Goal: Information Seeking & Learning: Learn about a topic

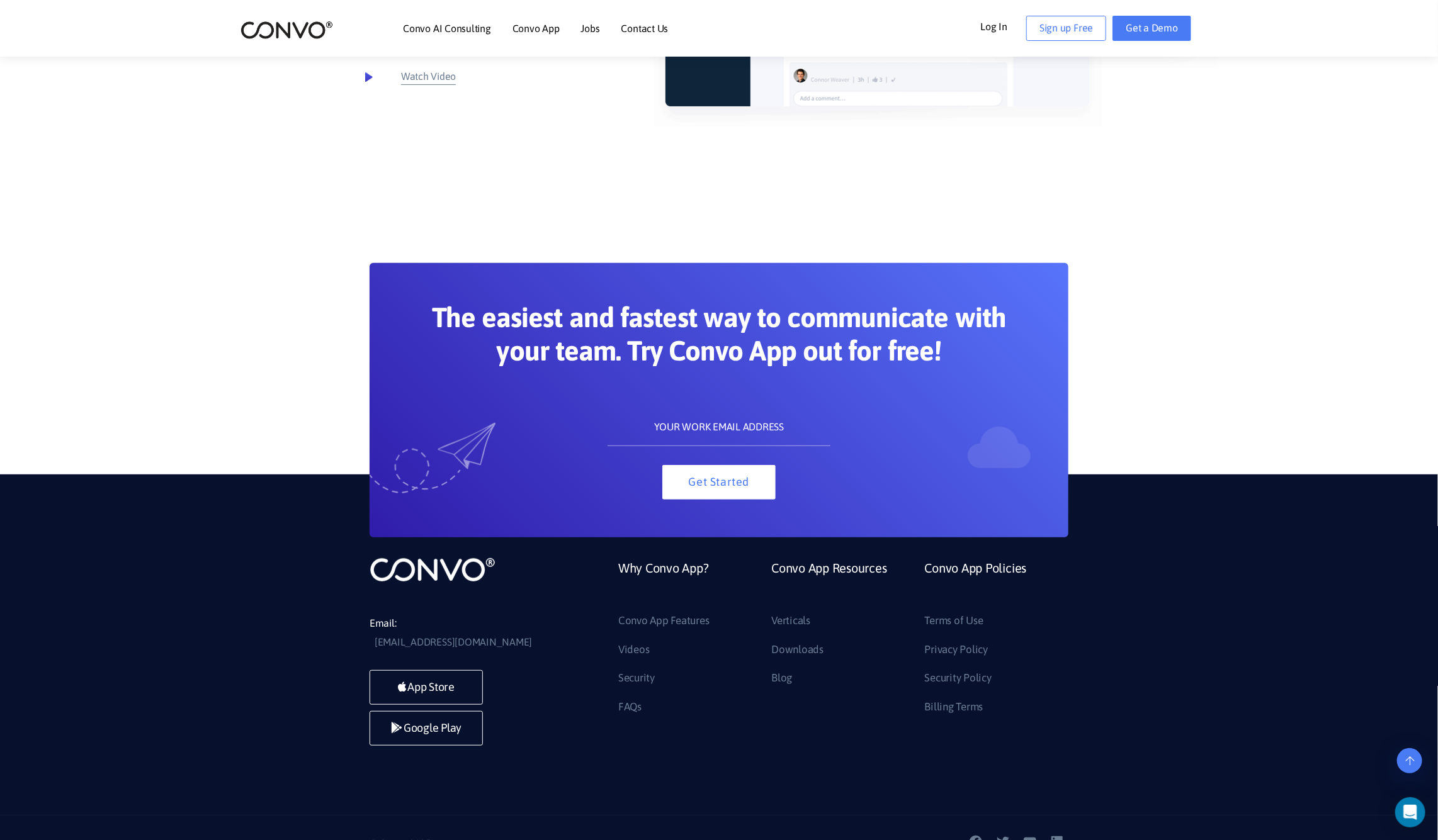
scroll to position [6683, 0]
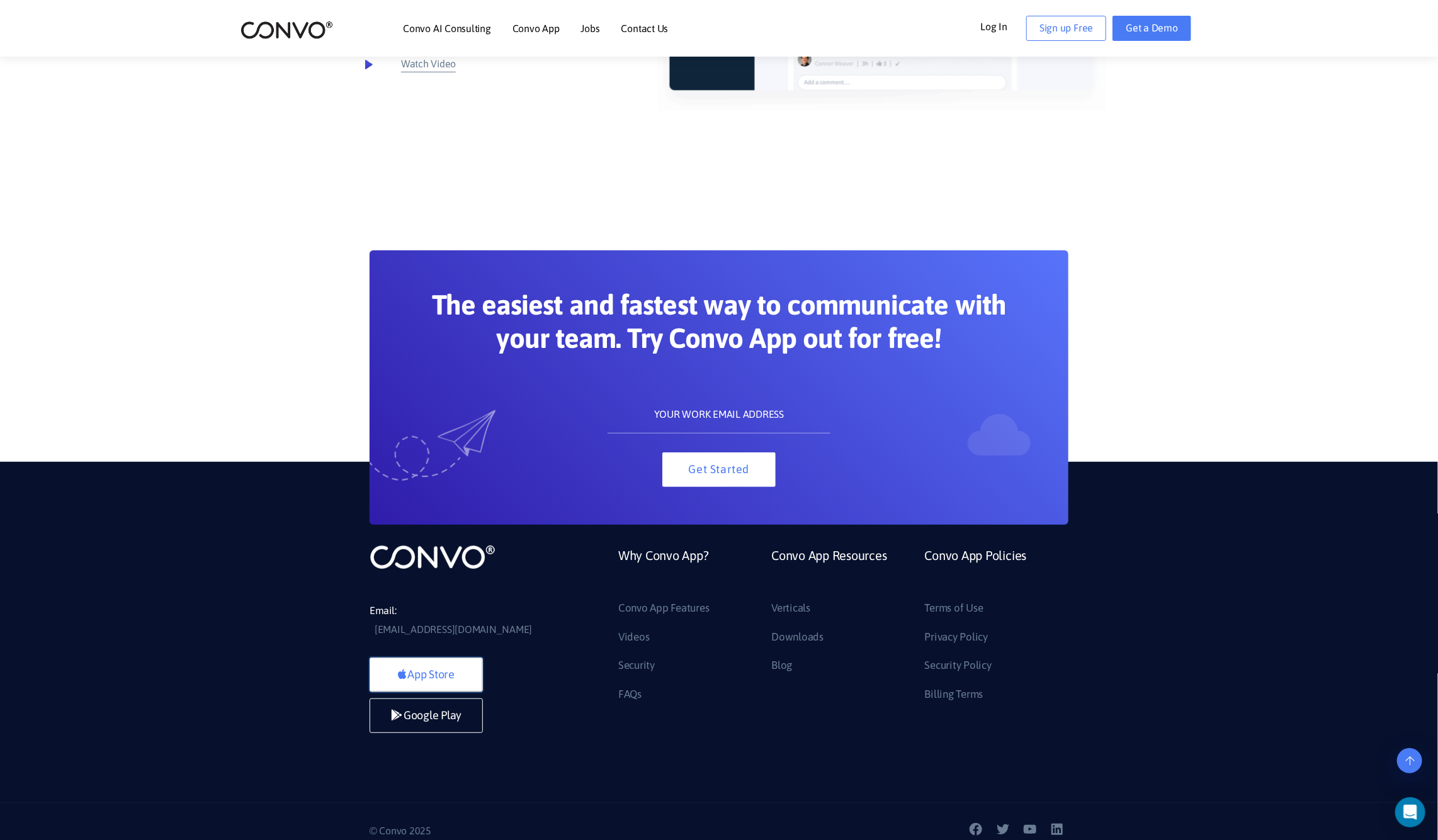
click at [433, 658] on link "App Store" at bounding box center [426, 675] width 113 height 34
click at [1141, 305] on section "The easiest and fastest way to communicate with your team. Try Convo App out fo…" at bounding box center [719, 350] width 1438 height 350
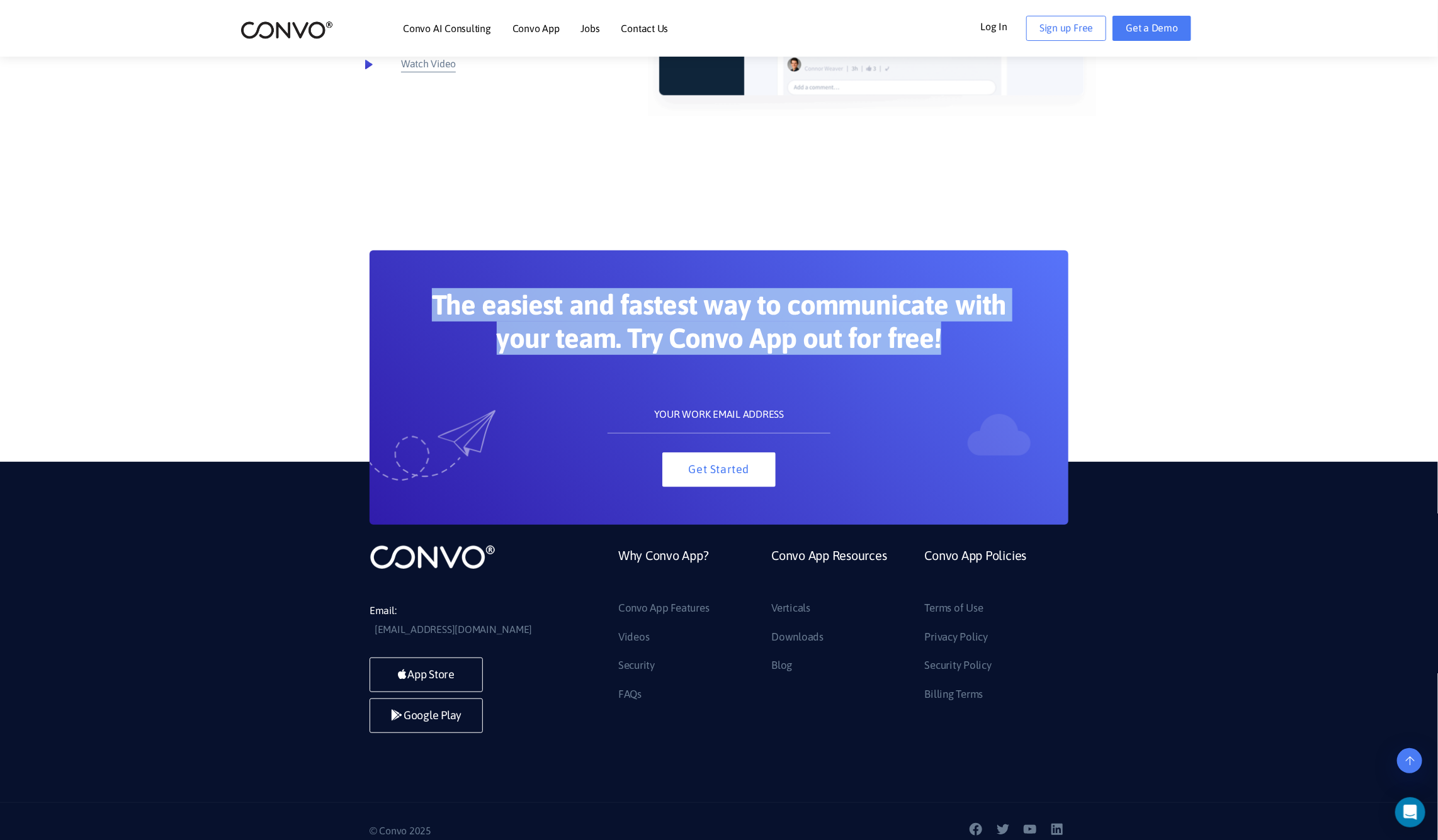
click at [1152, 321] on section "The easiest and fastest way to communicate with your team. Try Convo App out fo…" at bounding box center [719, 350] width 1438 height 350
click at [1148, 315] on section "The easiest and fastest way to communicate with your team. Try Convo App out fo…" at bounding box center [719, 350] width 1438 height 350
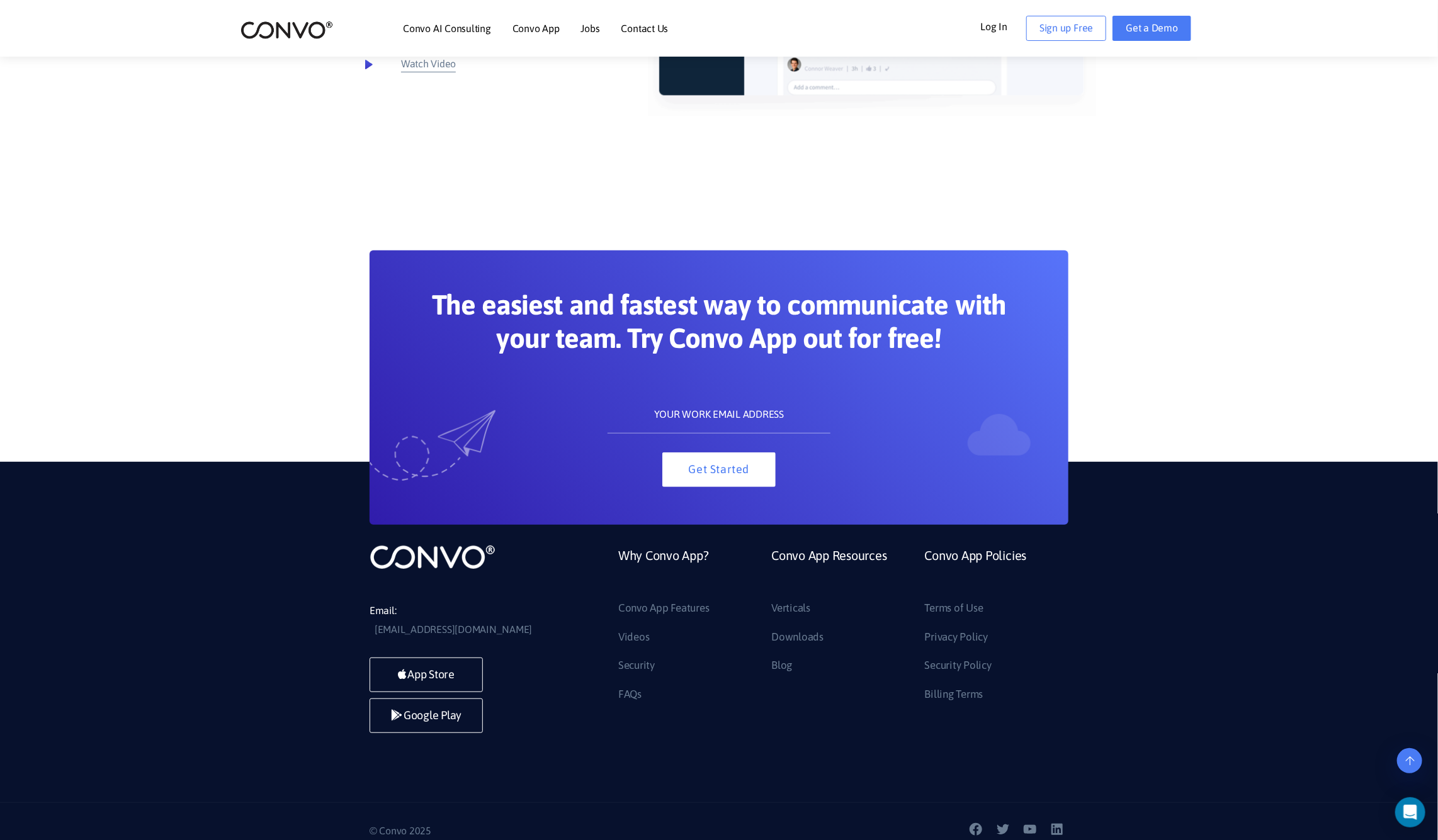
click at [1151, 318] on section "The easiest and fastest way to communicate with your team. Try Convo App out fo…" at bounding box center [719, 350] width 1438 height 350
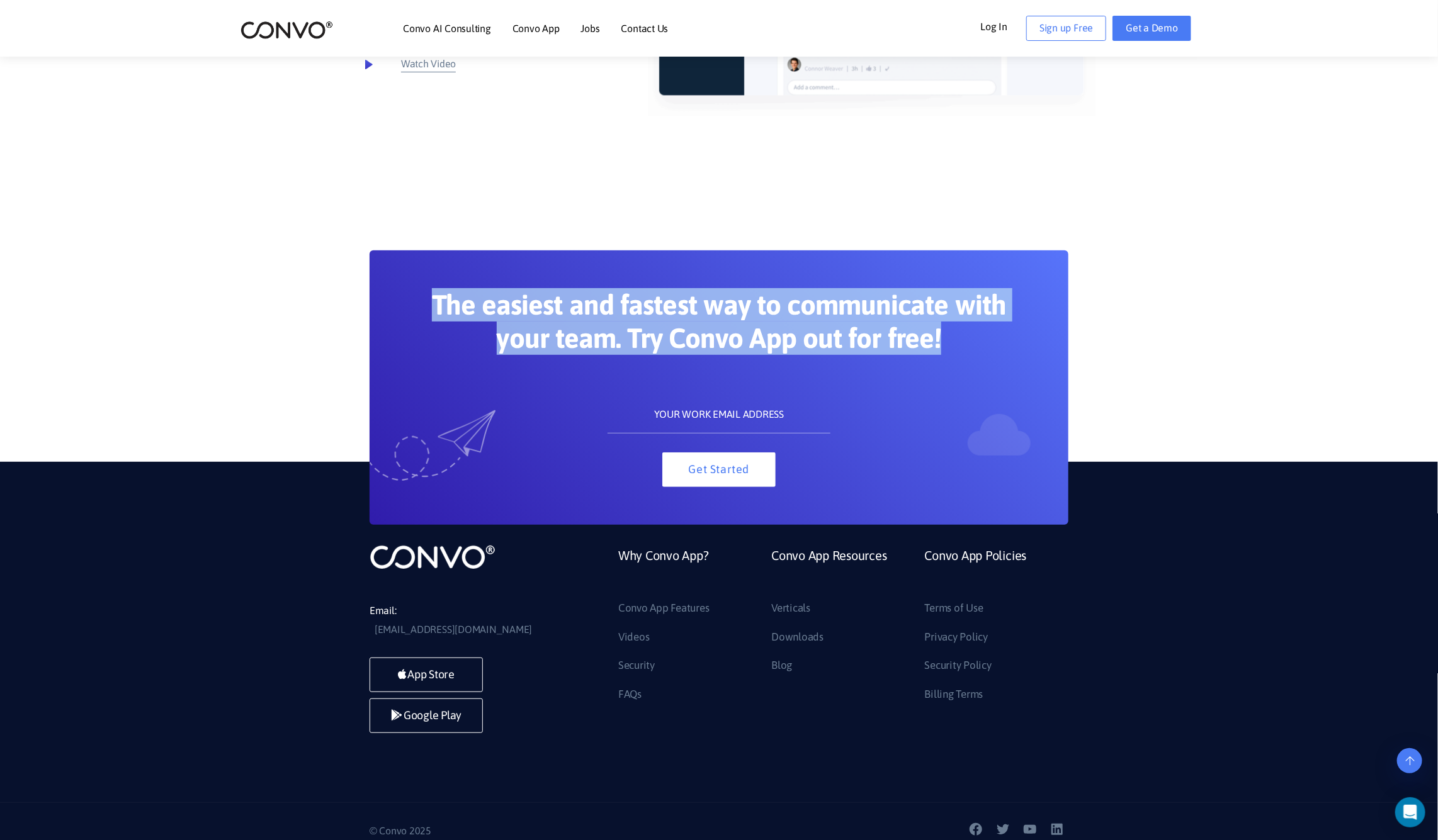
click at [1151, 318] on section "The easiest and fastest way to communicate with your team. Try Convo App out fo…" at bounding box center [719, 350] width 1438 height 350
click at [1149, 318] on section "The easiest and fastest way to communicate with your team. Try Convo App out fo…" at bounding box center [719, 350] width 1438 height 350
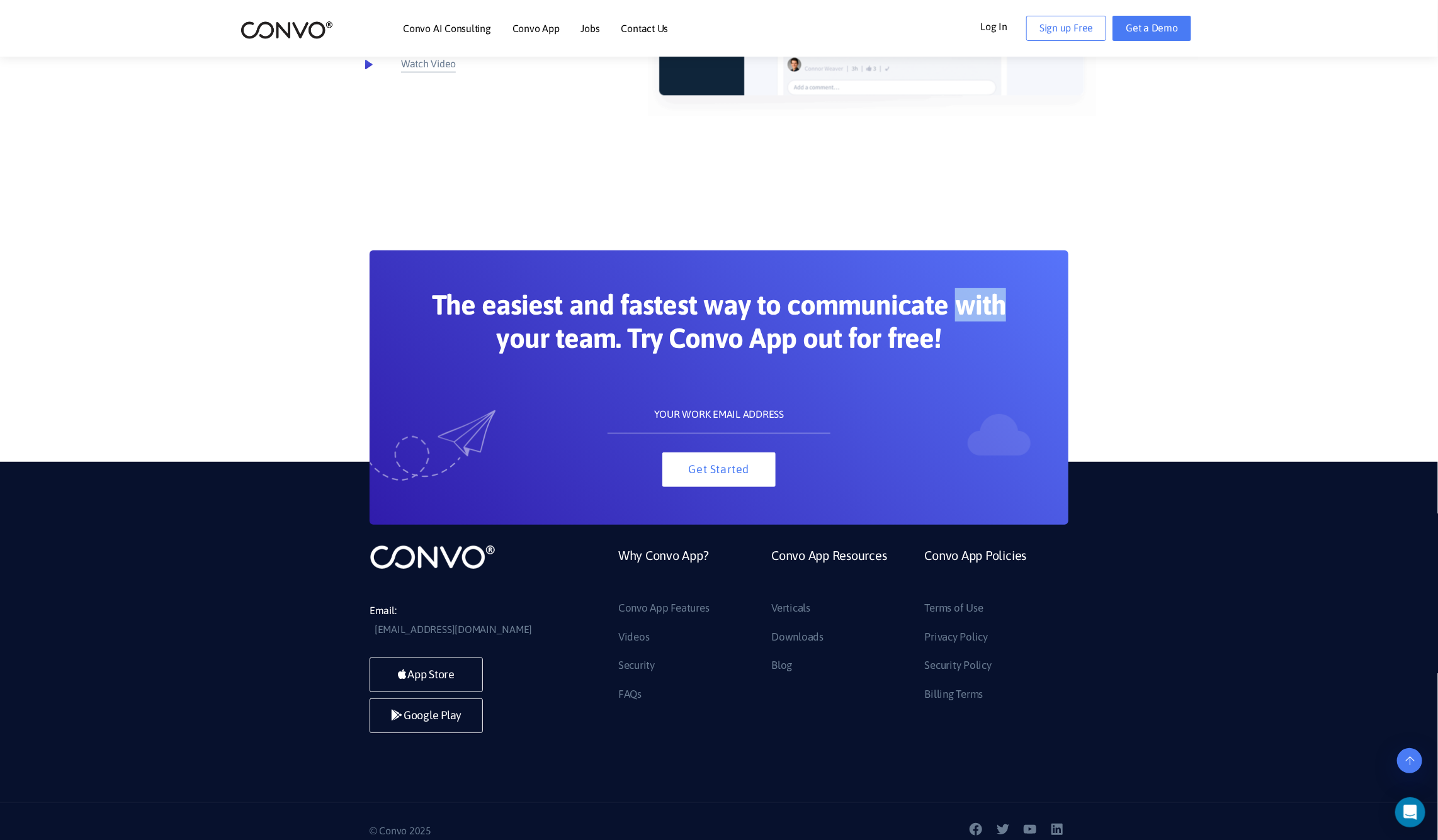
click at [1149, 318] on section "The easiest and fastest way to communicate with your team. Try Convo App out fo…" at bounding box center [719, 350] width 1438 height 350
click at [1152, 319] on section "The easiest and fastest way to communicate with your team. Try Convo App out fo…" at bounding box center [719, 350] width 1438 height 350
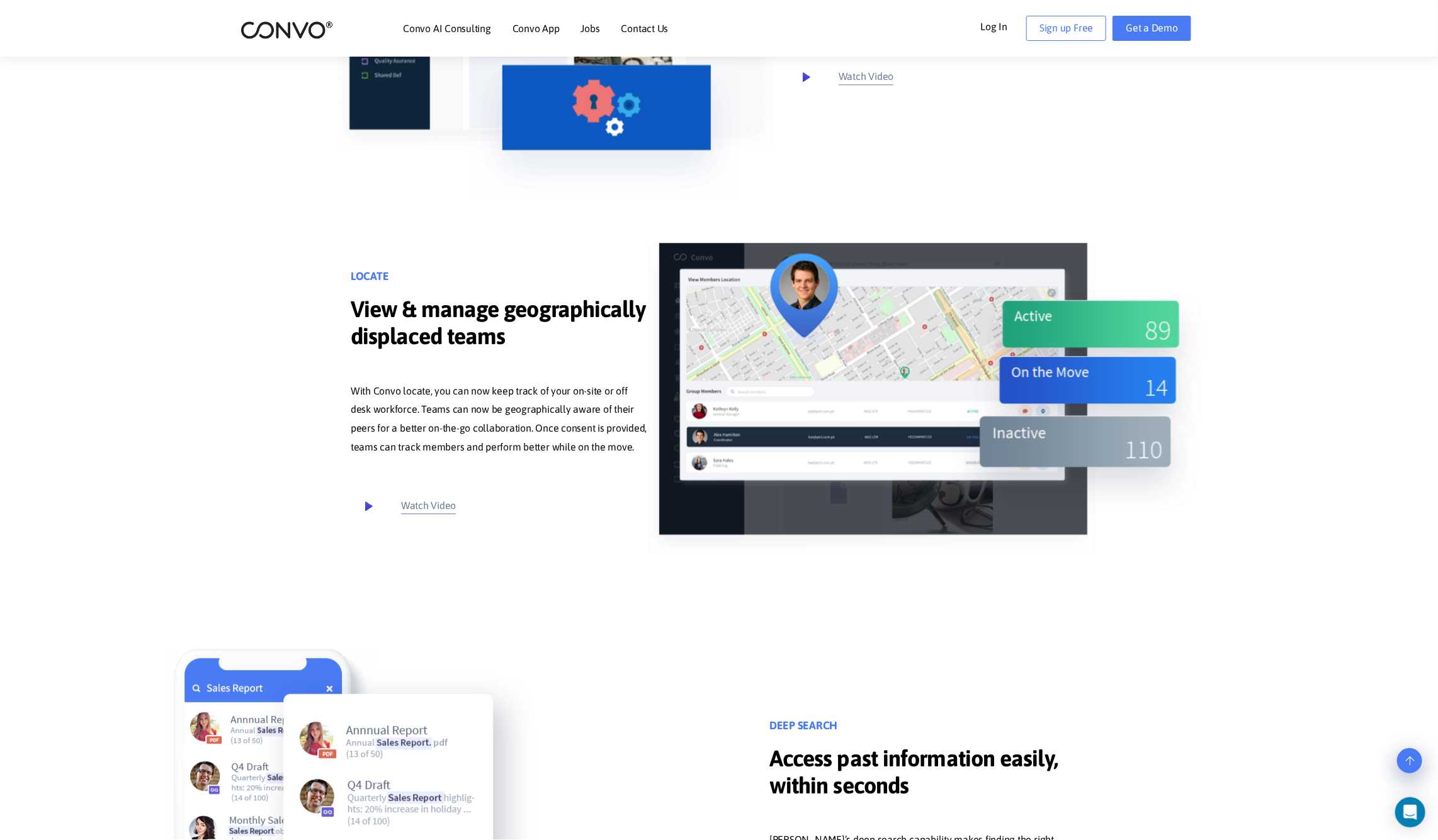
scroll to position [5366, 0]
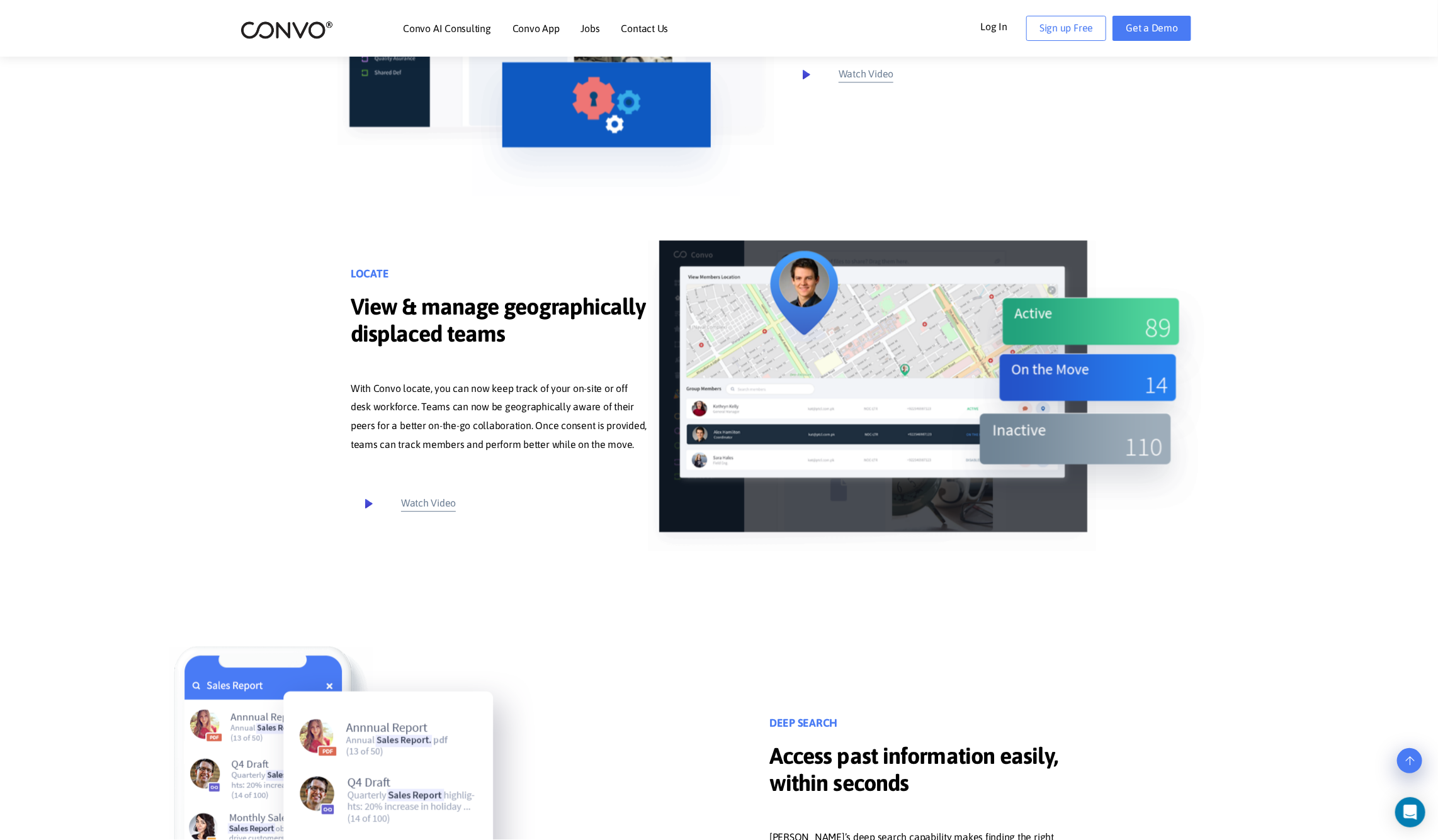
click at [1152, 324] on img at bounding box center [1091, 337] width 229 height 100
click at [1152, 324] on img at bounding box center [1091, 337] width 229 height 100
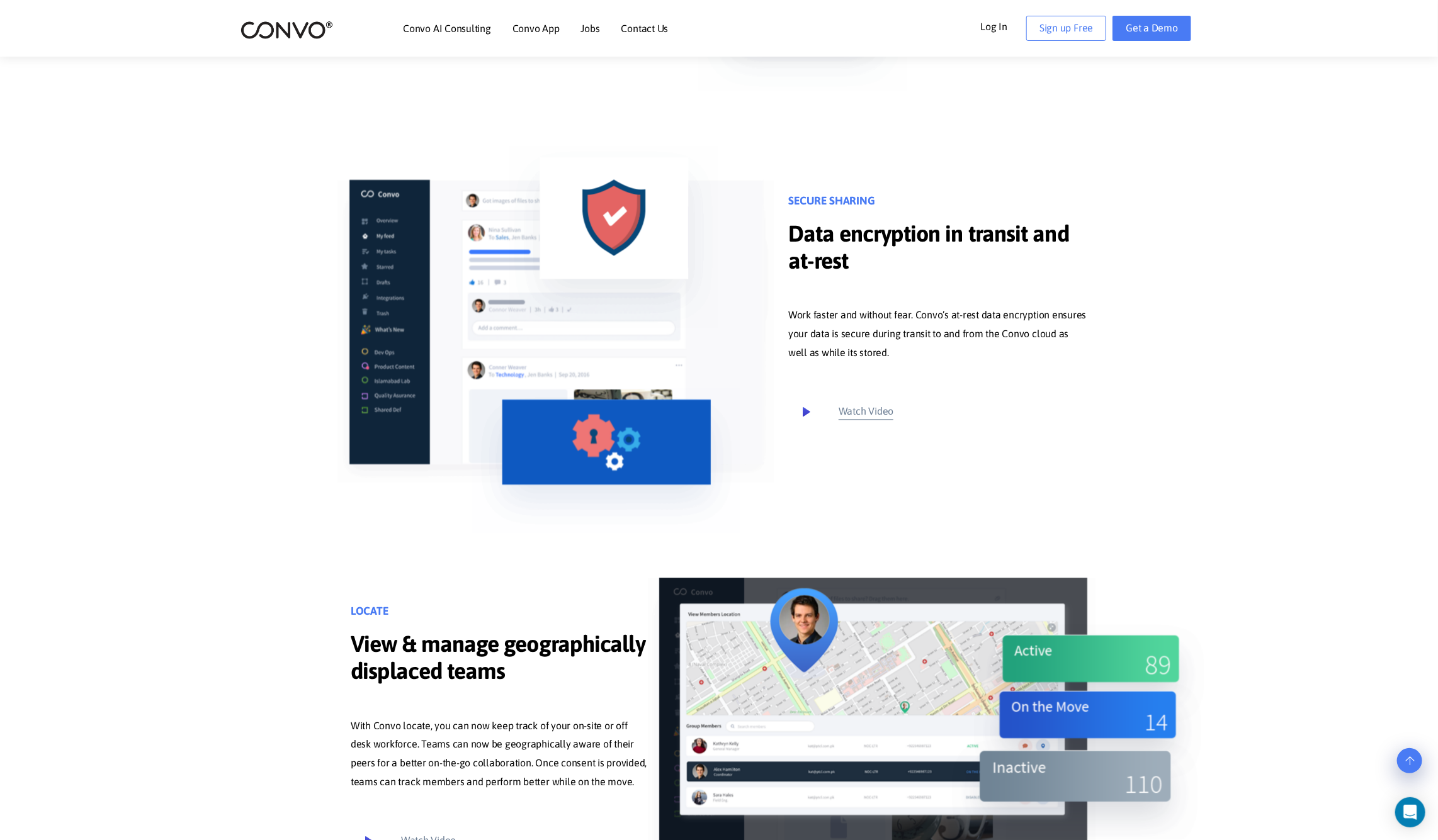
scroll to position [5030, 0]
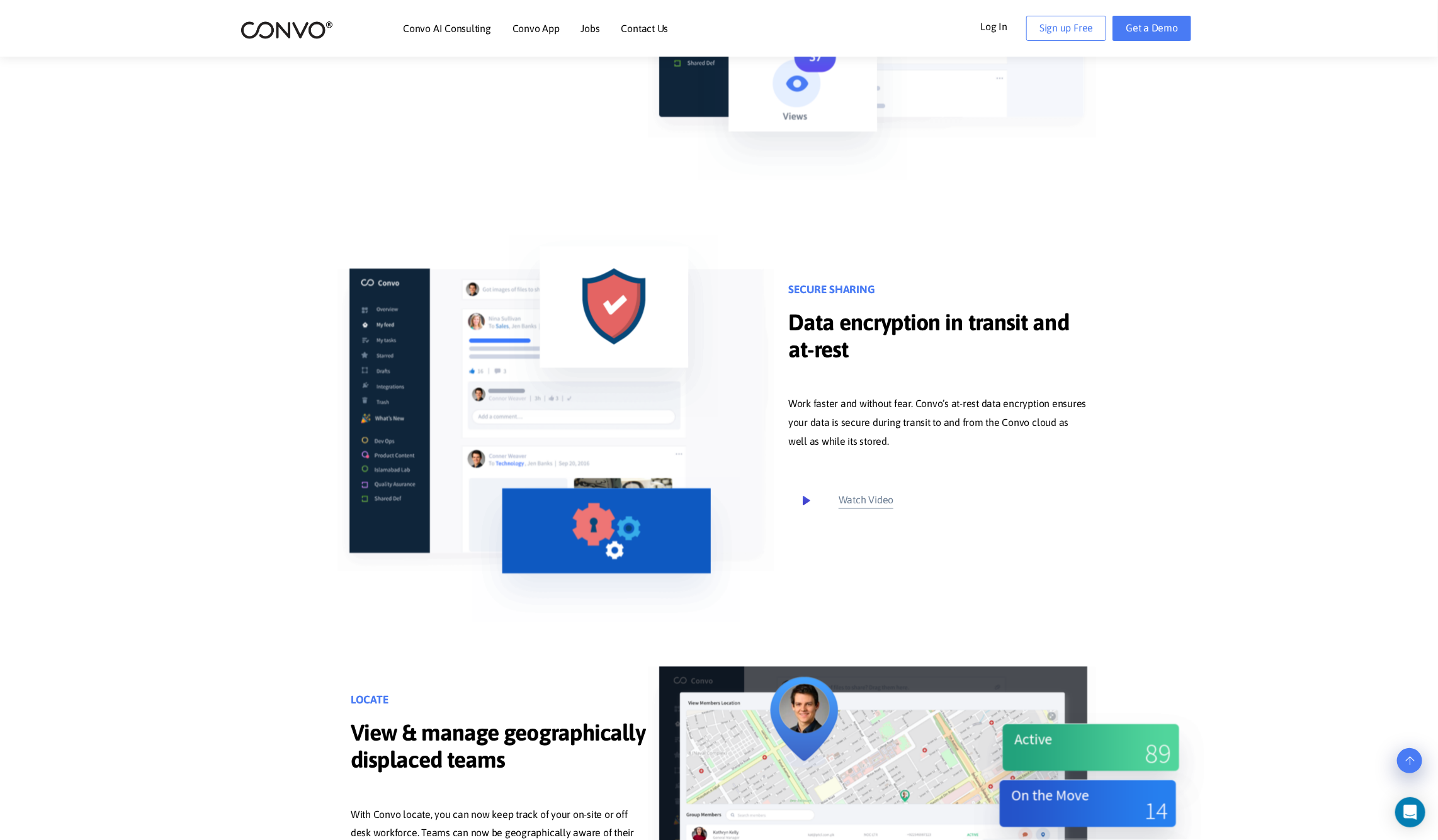
scroll to position [4938, 0]
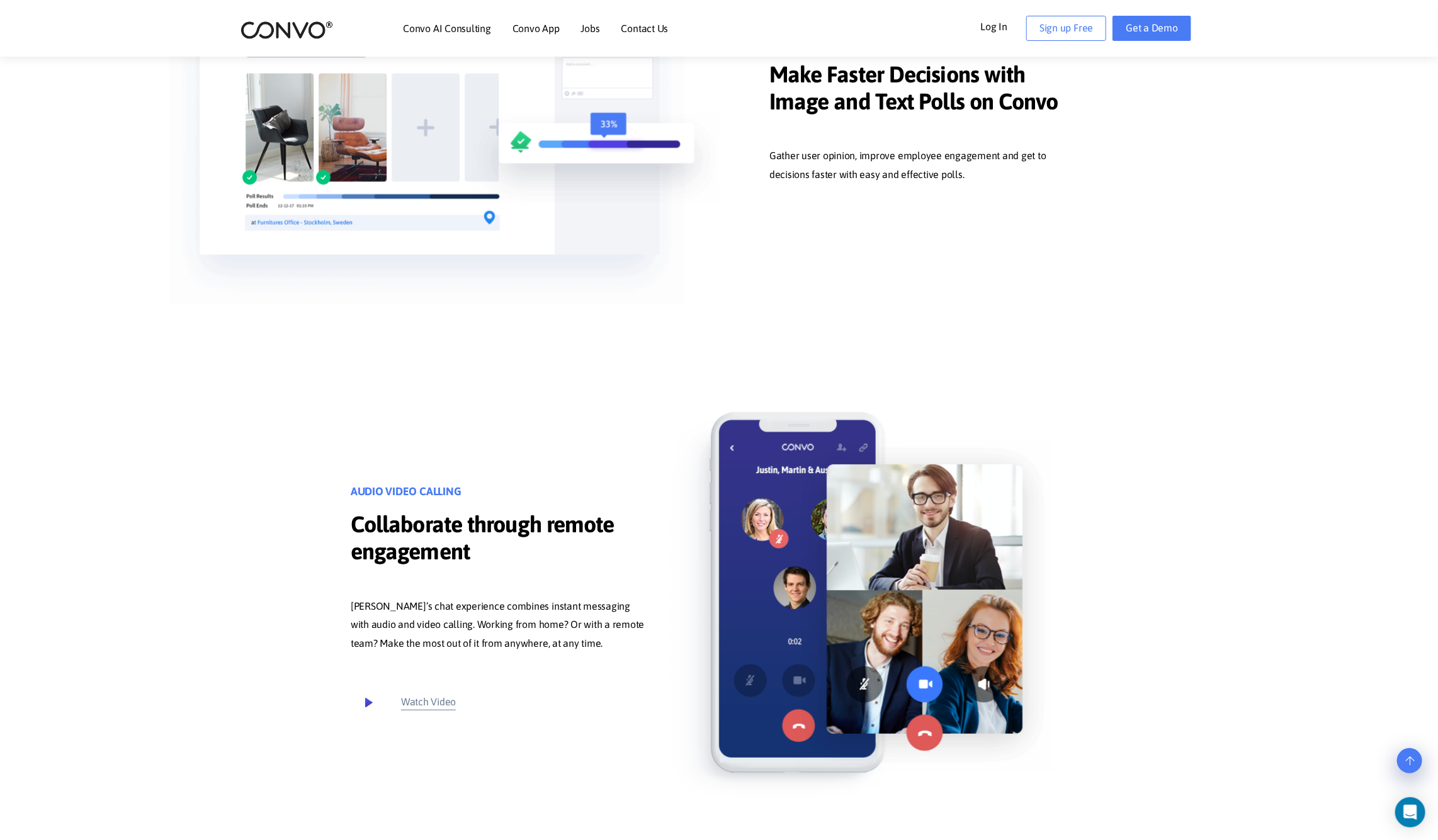
scroll to position [3400, 0]
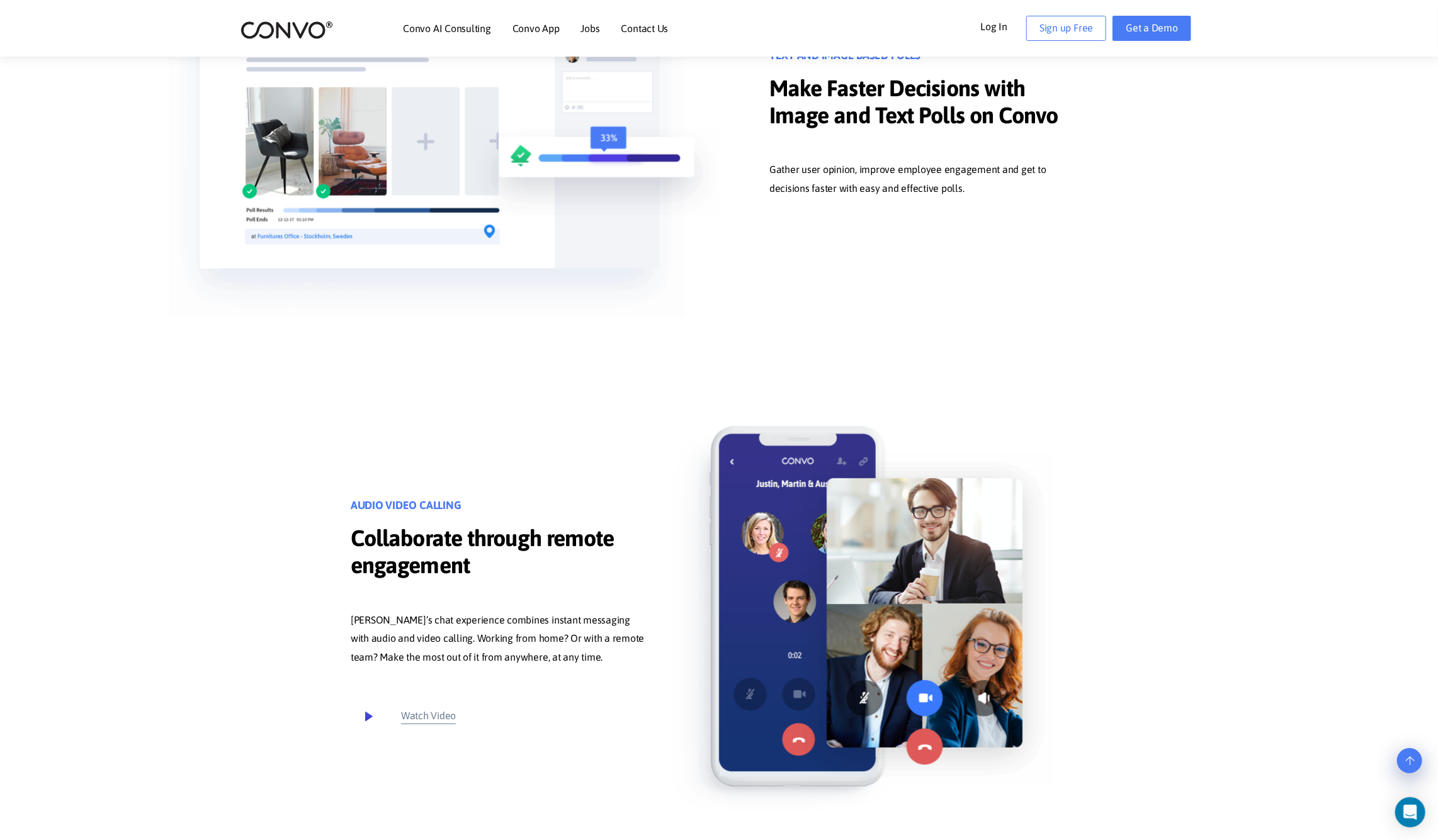
click at [1152, 324] on section "SHARING Share ideas, documents, videos or anything you want A post is how you s…" at bounding box center [719, 280] width 1438 height 6310
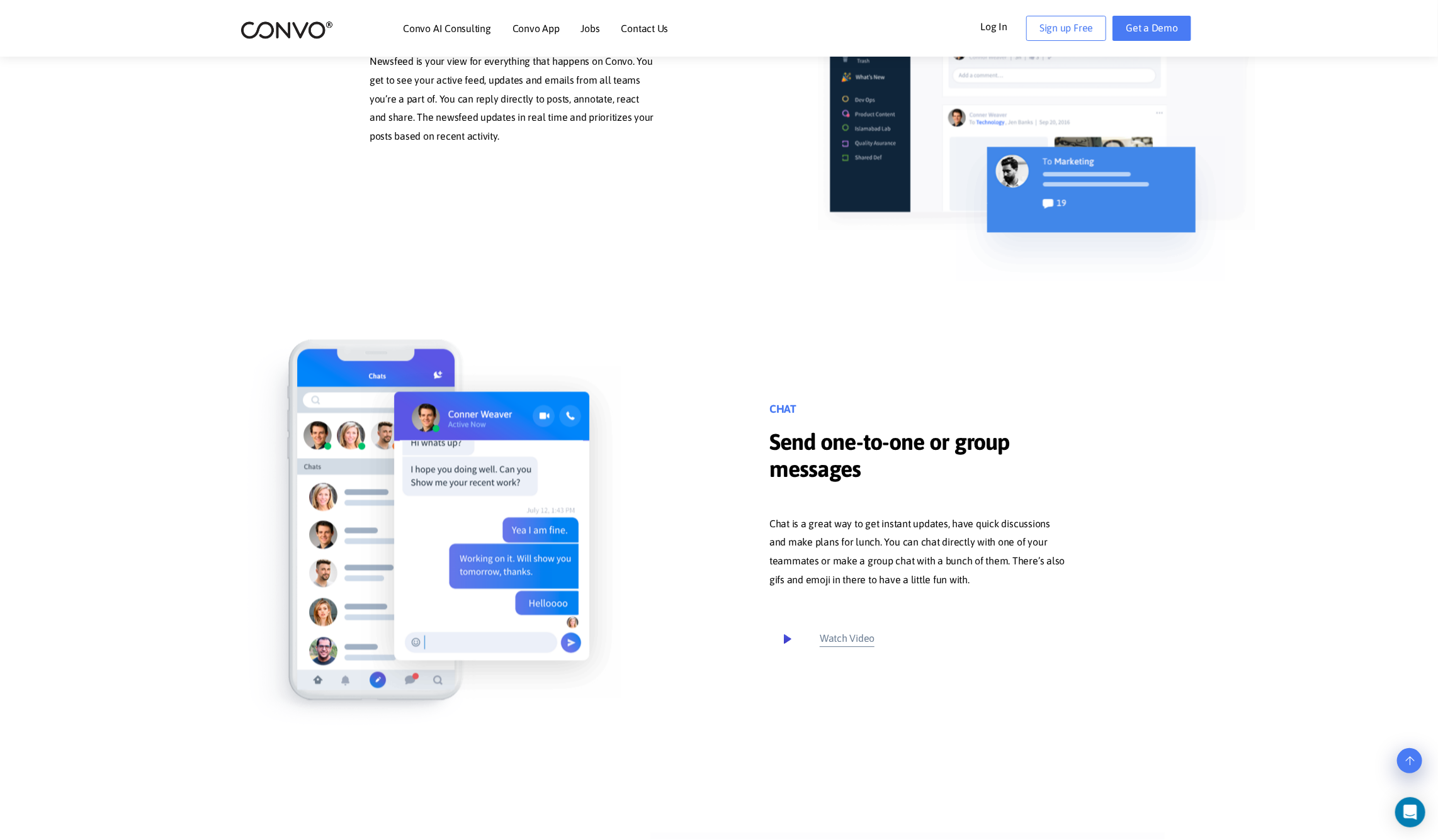
scroll to position [2082, 0]
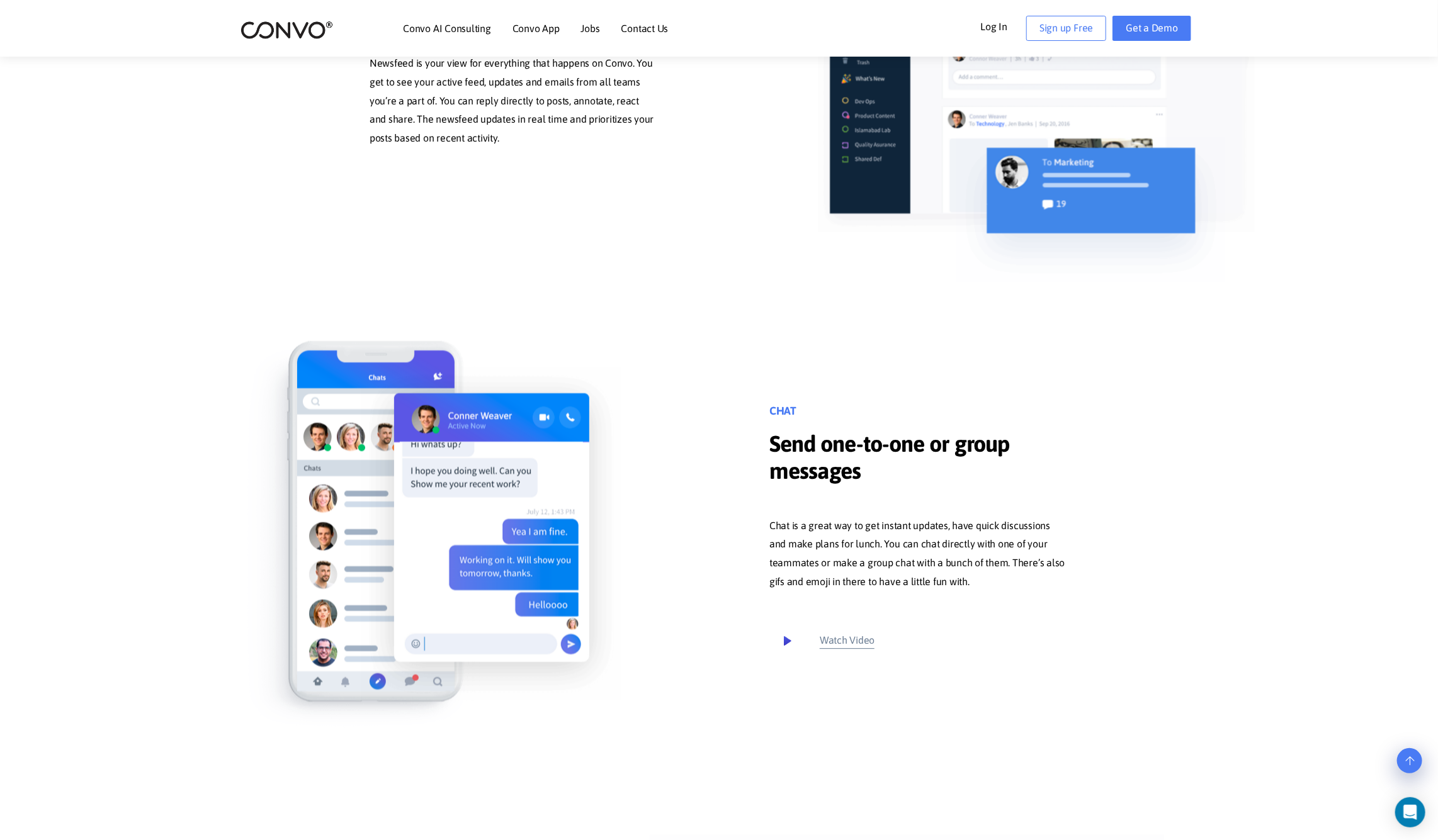
click at [986, 336] on div "CHAT Send one-to-one or group messages Chat is a great way to get instant updat…" at bounding box center [719, 531] width 718 height 413
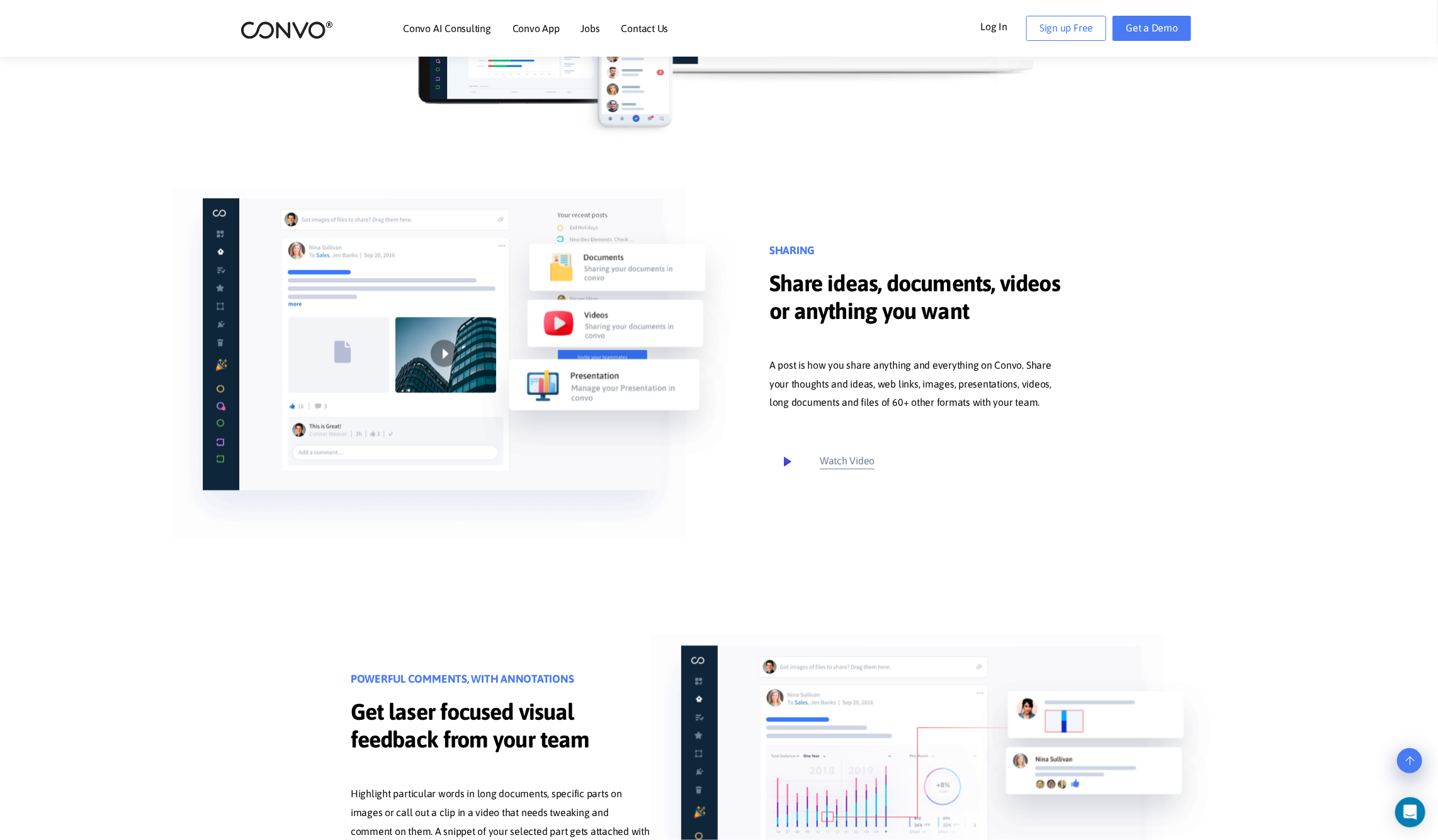
scroll to position [379, 0]
click at [945, 336] on div "SHARING Share ideas, documents, videos or anything you want A post is how you s…" at bounding box center [918, 360] width 299 height 235
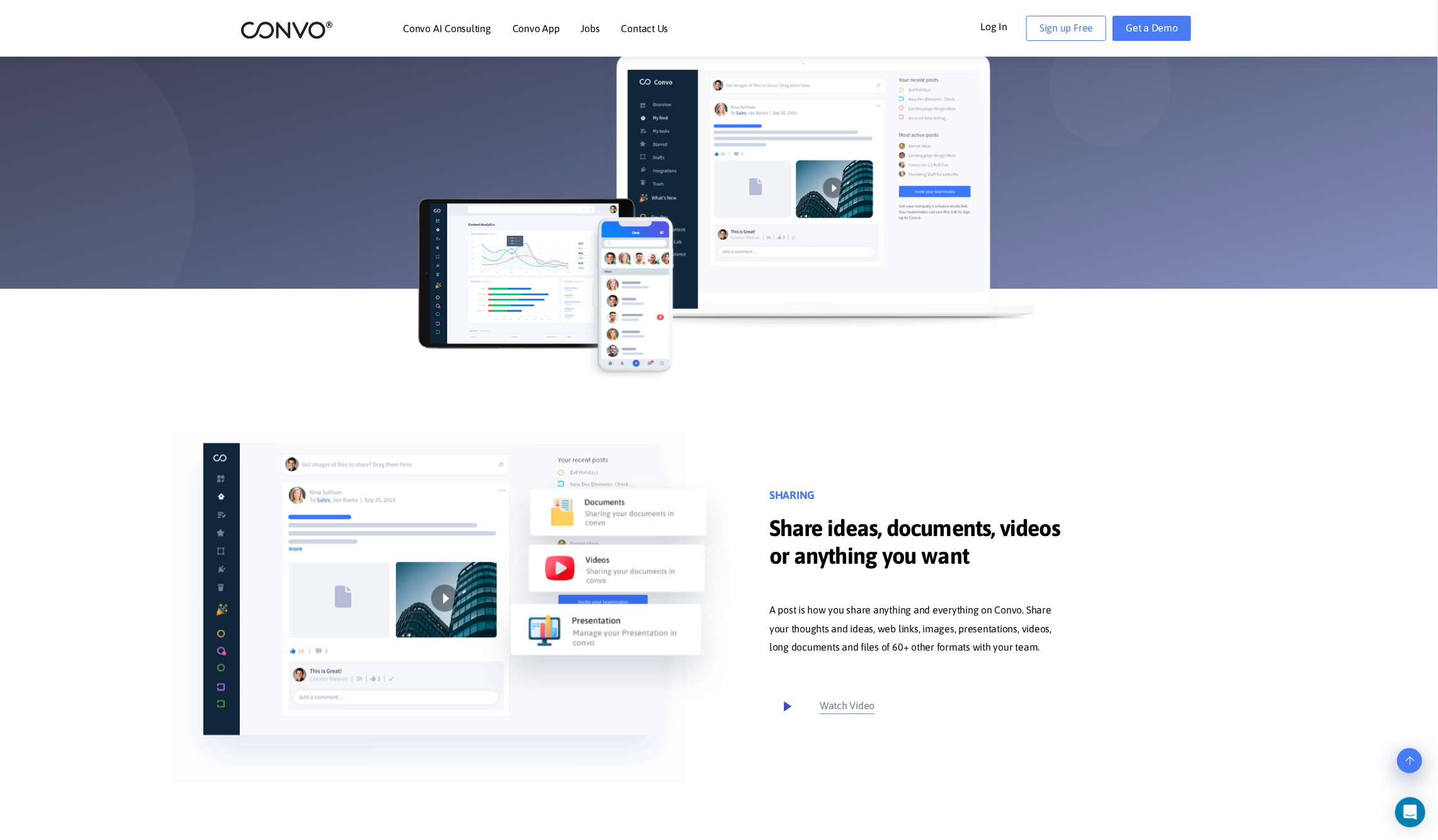
scroll to position [0, 0]
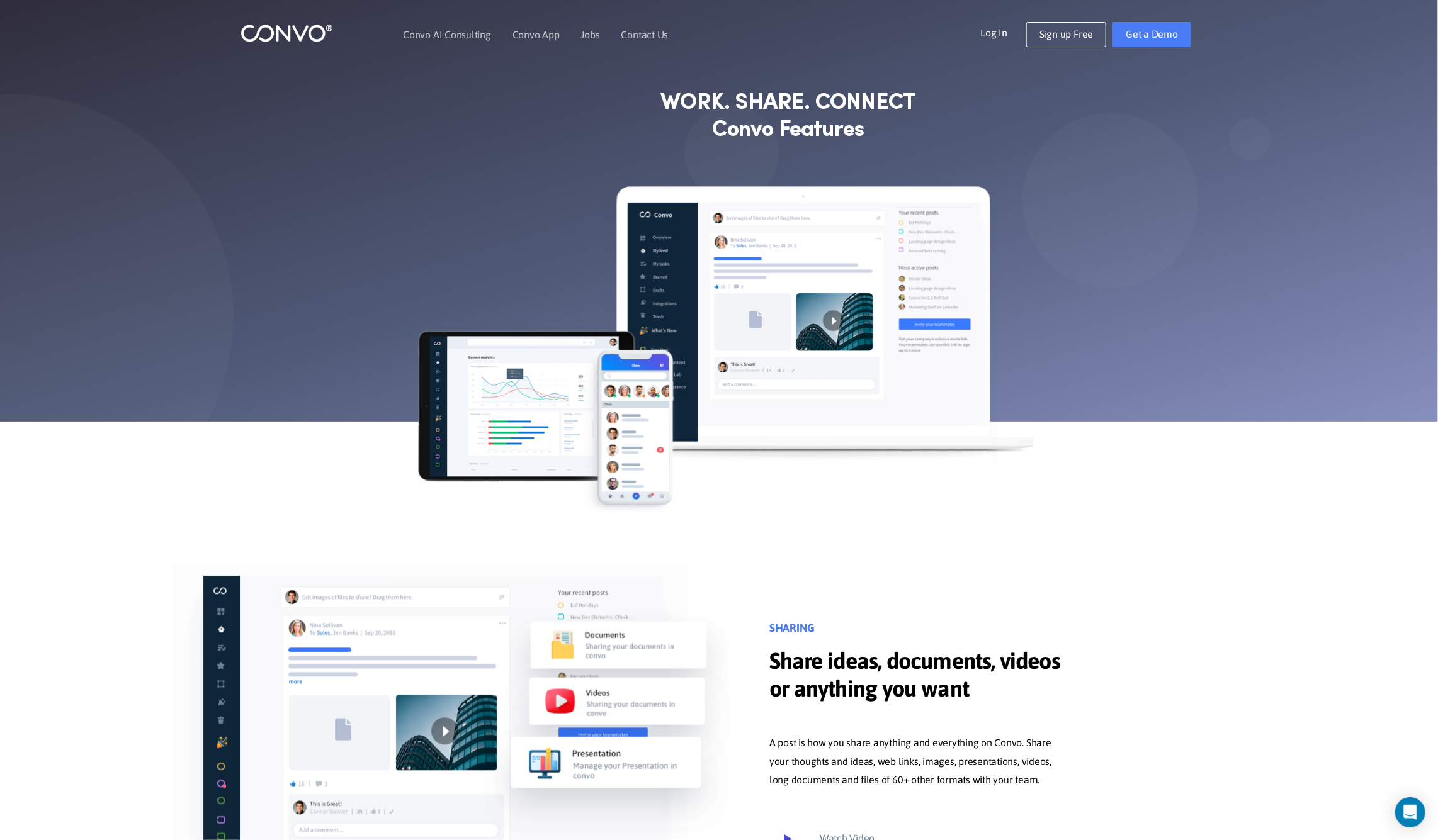
click at [937, 333] on img at bounding box center [719, 354] width 630 height 341
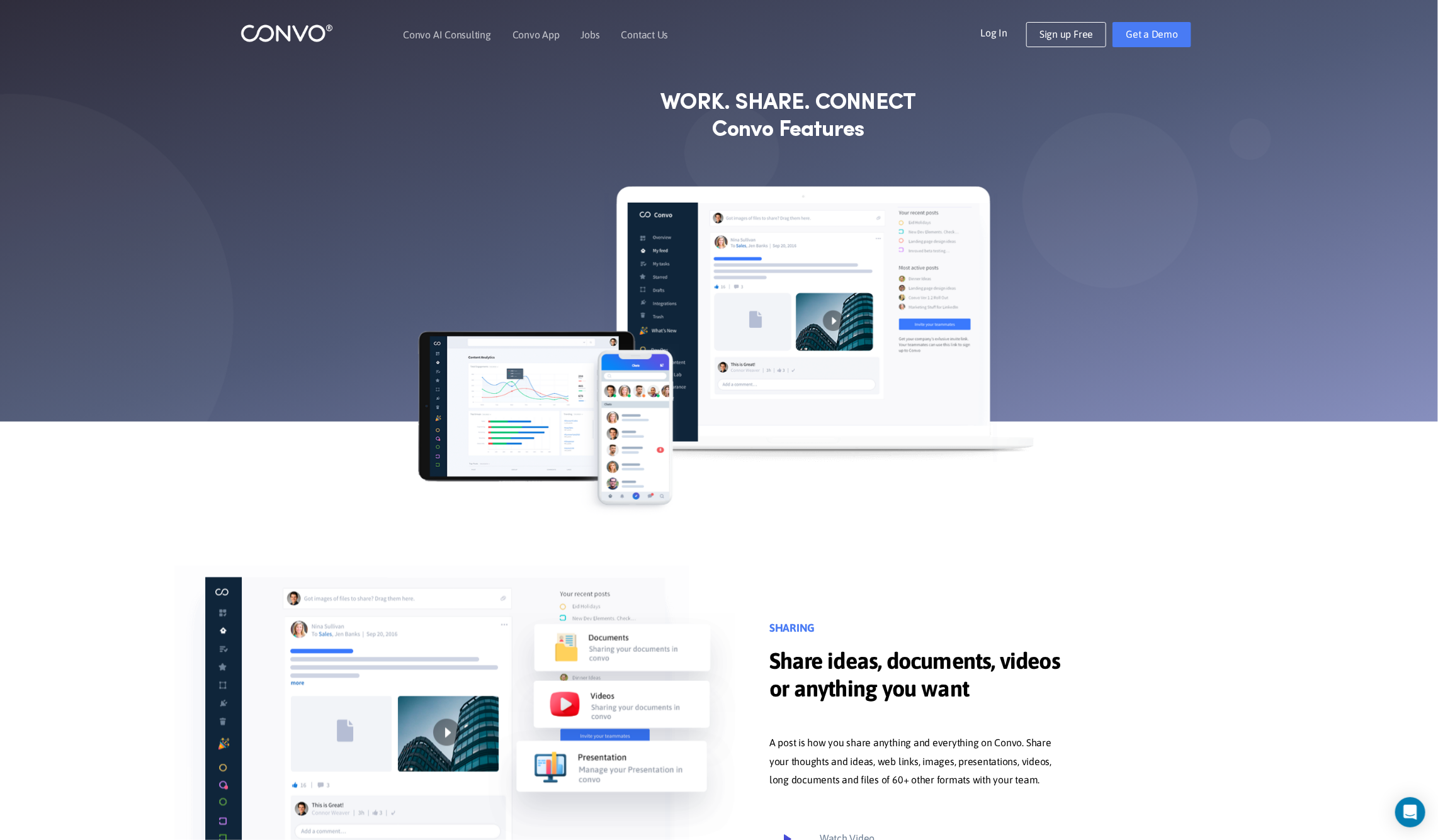
click at [806, 257] on img at bounding box center [719, 354] width 630 height 341
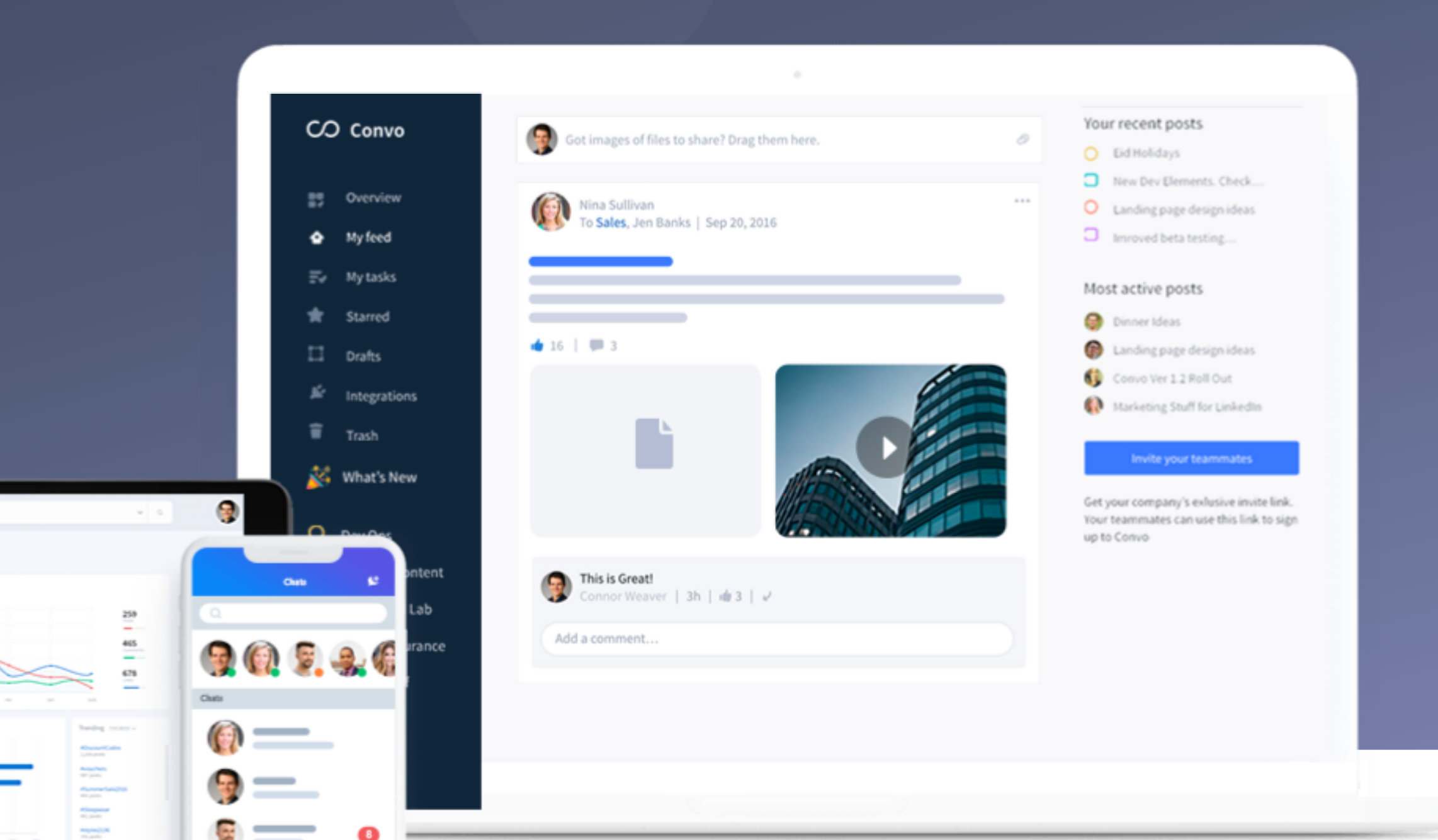
click at [806, 258] on img at bounding box center [719, 354] width 630 height 341
click at [804, 258] on img at bounding box center [719, 354] width 630 height 341
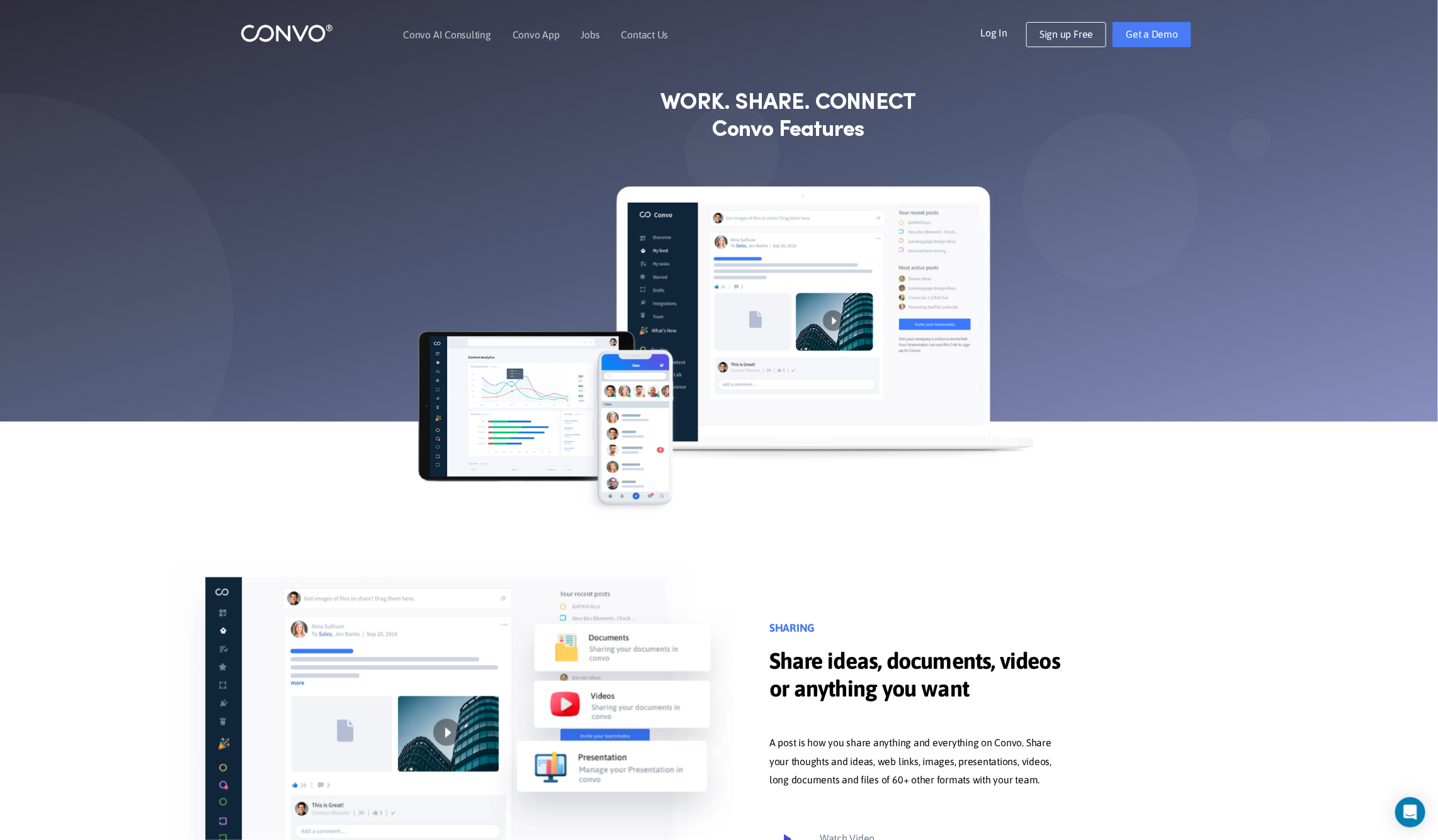
click at [800, 258] on img at bounding box center [719, 354] width 630 height 341
click at [800, 256] on img at bounding box center [719, 354] width 630 height 341
click at [800, 255] on img at bounding box center [719, 354] width 630 height 341
click at [800, 258] on img at bounding box center [719, 354] width 630 height 341
